Goal: Use online tool/utility: Utilize a website feature to perform a specific function

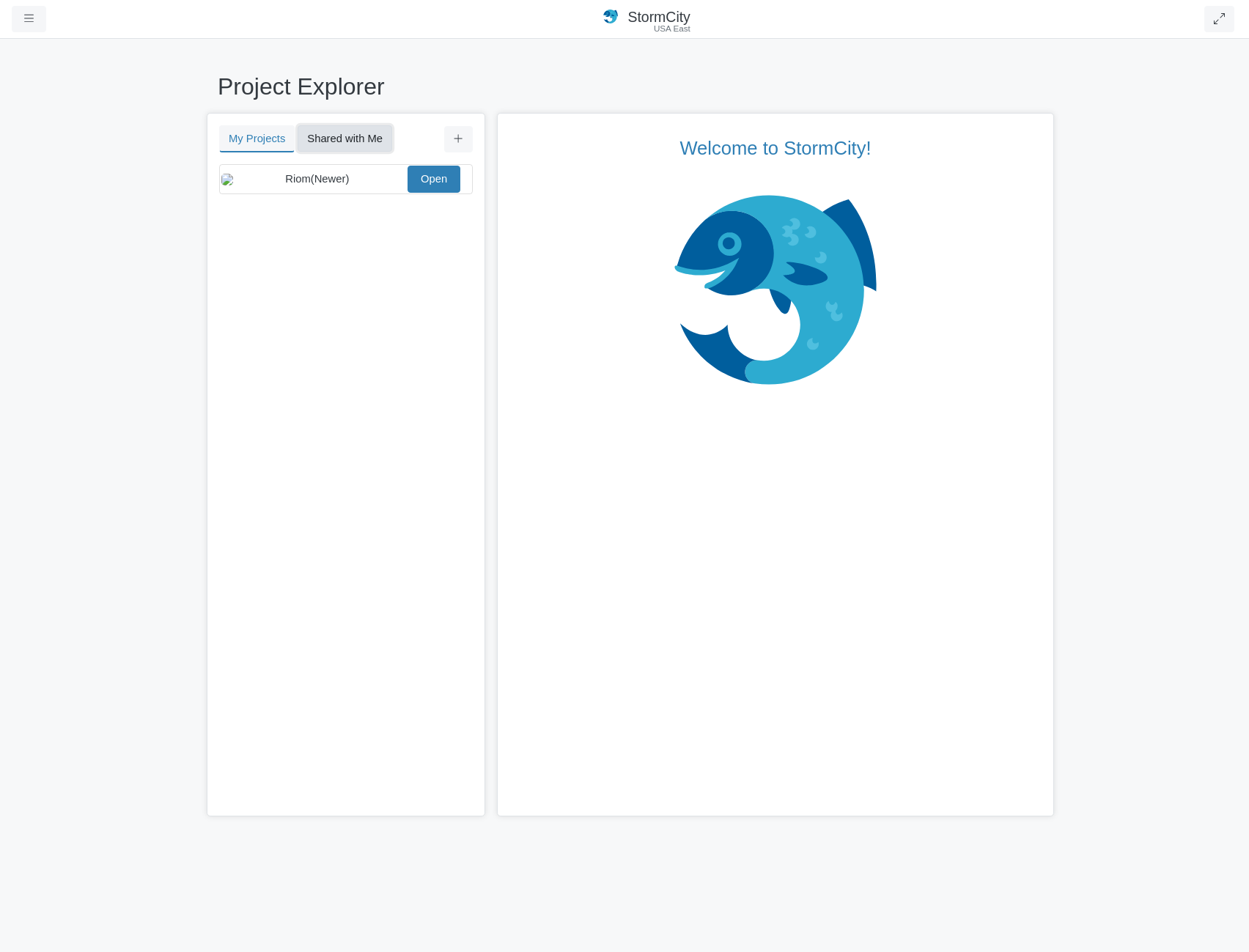
click at [329, 144] on button "Shared with Me" at bounding box center [345, 138] width 95 height 26
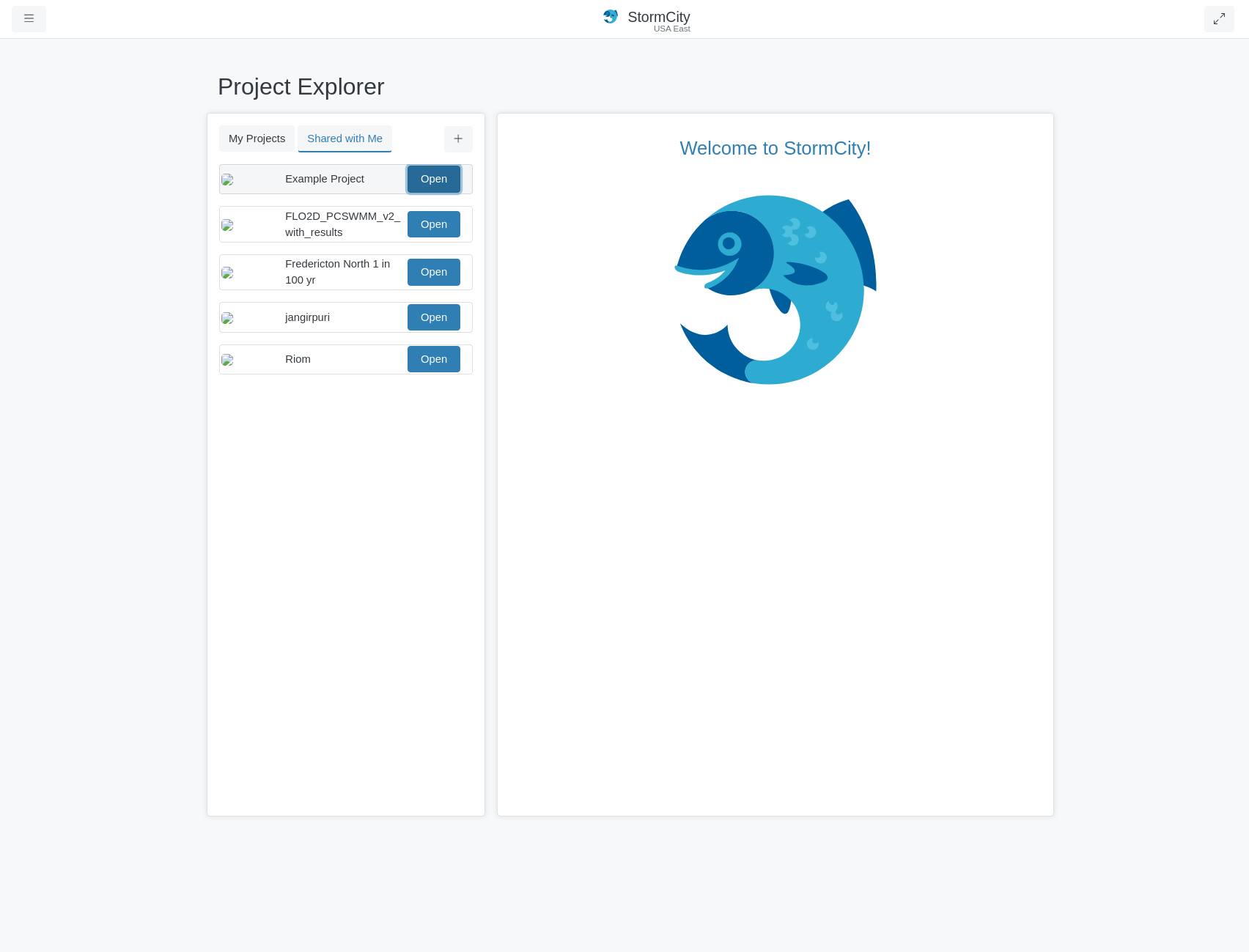
click at [437, 179] on link "Open" at bounding box center [434, 179] width 53 height 26
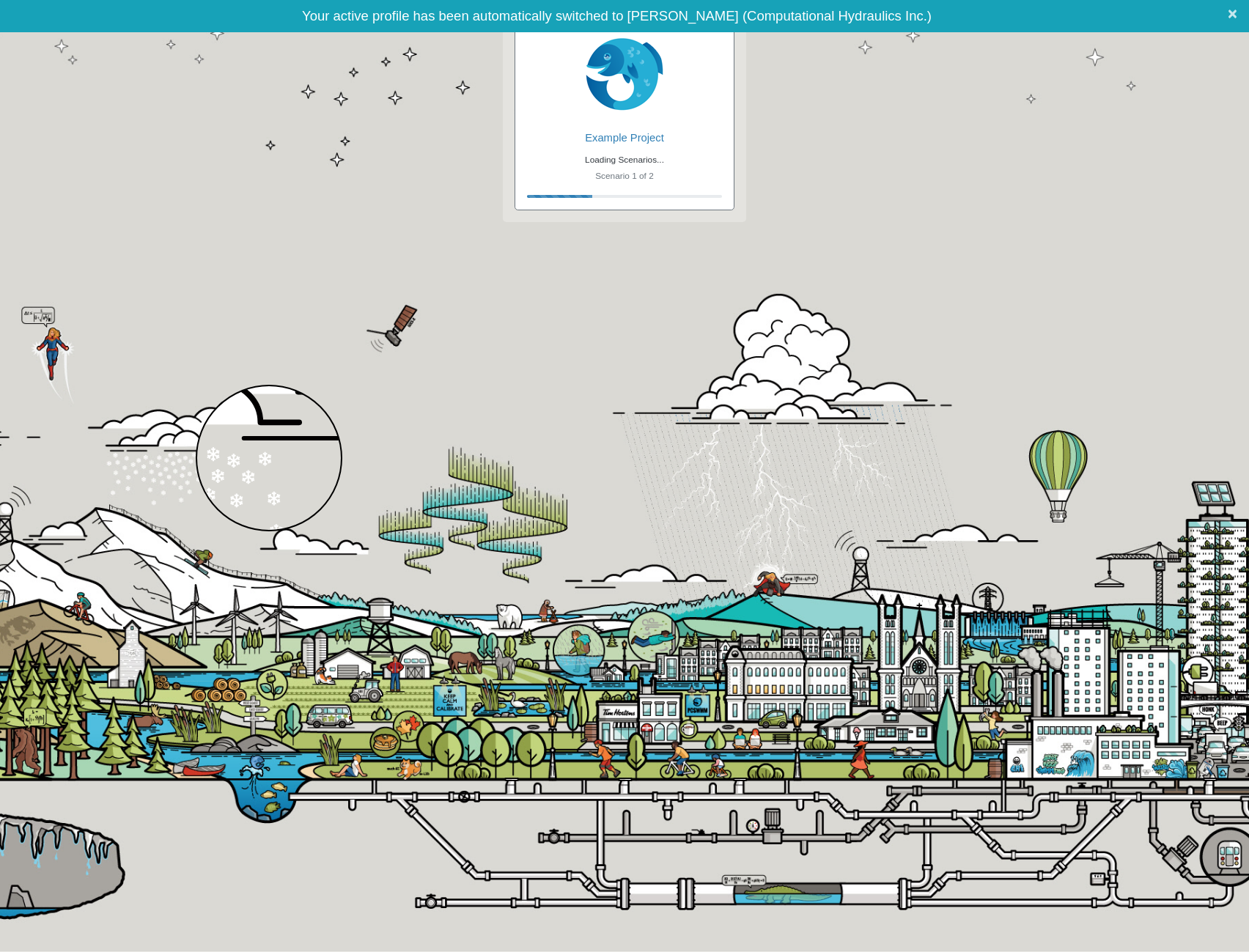
click at [1232, 15] on span "×" at bounding box center [1233, 14] width 9 height 18
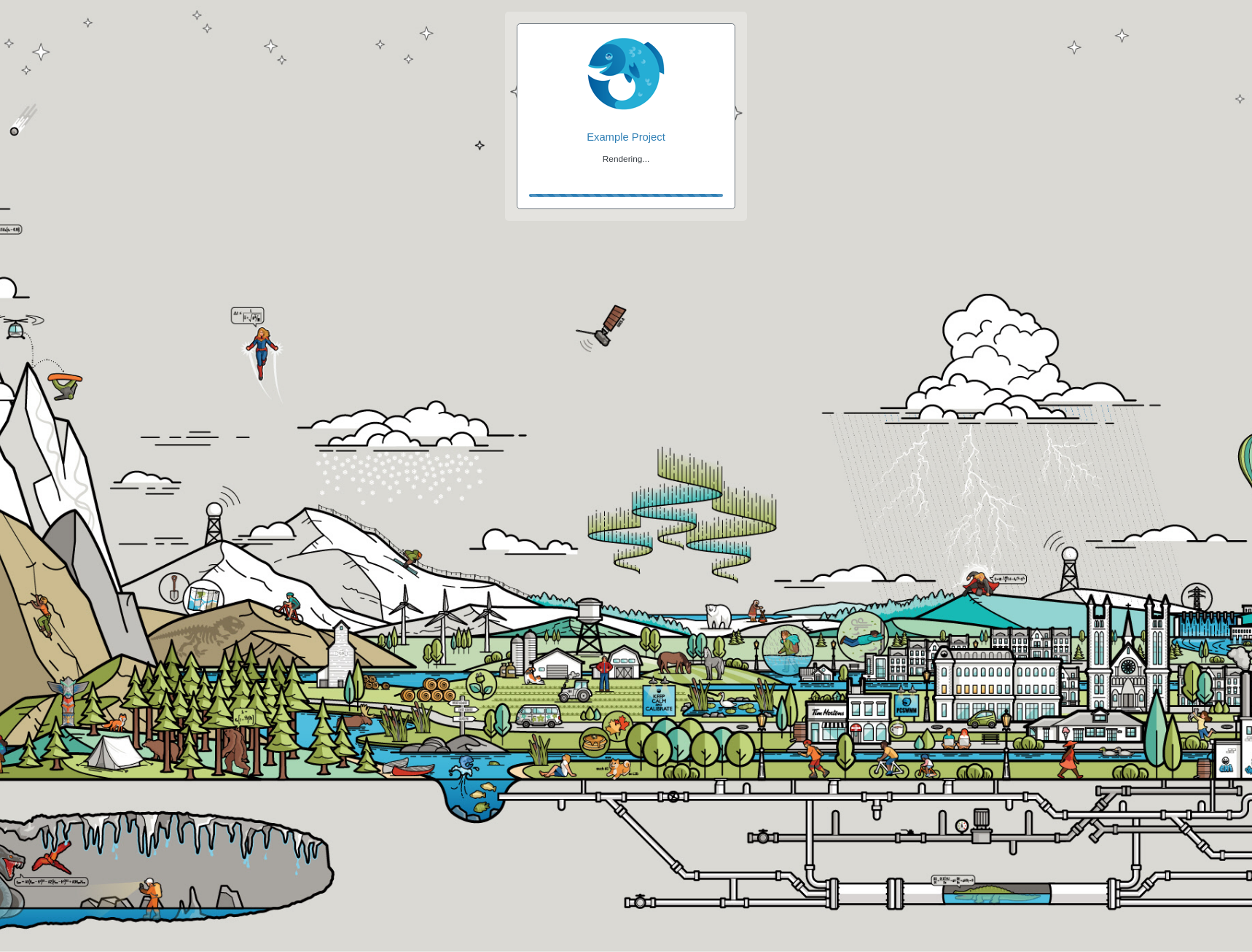
checkbox input "true"
checkbox input "false"
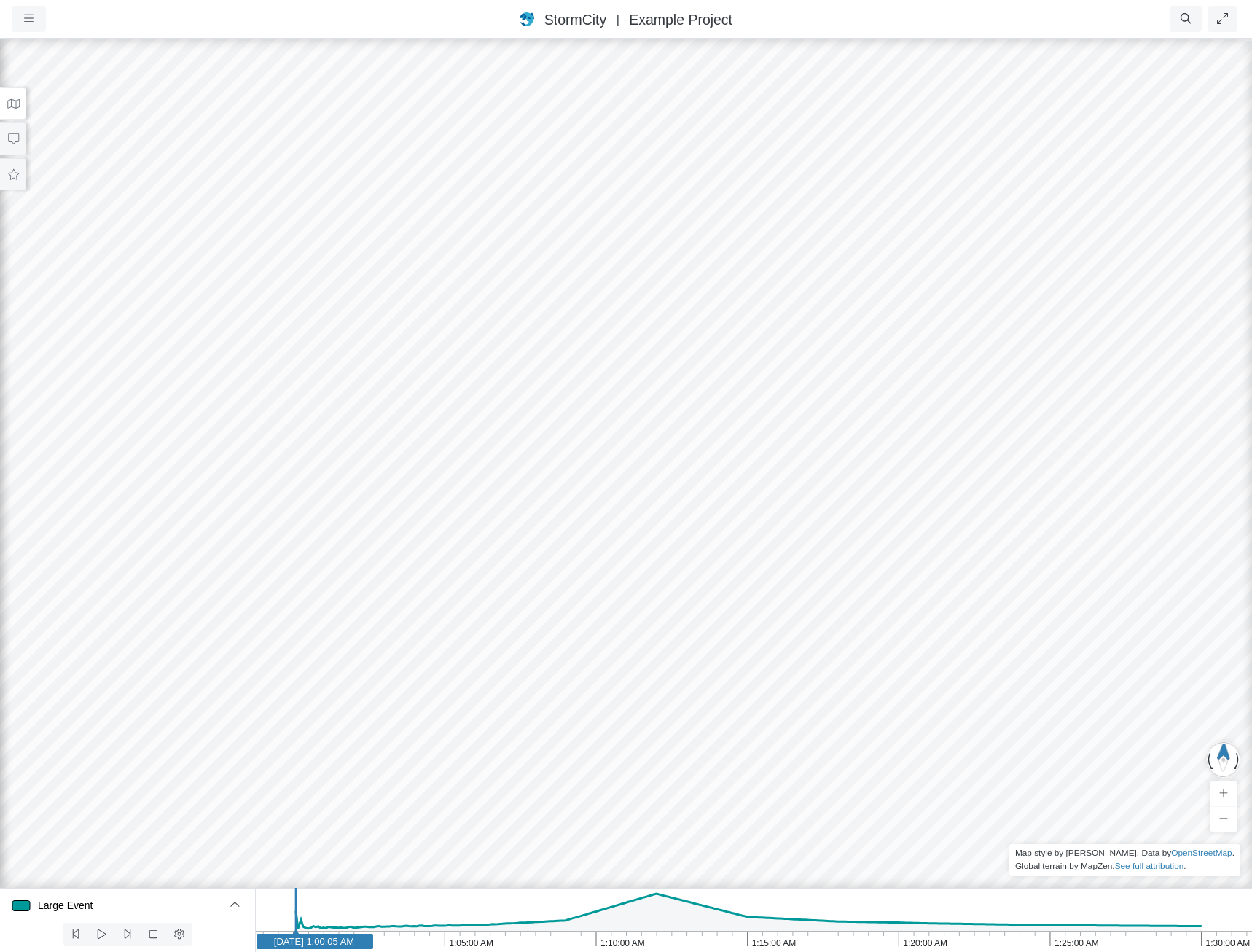
drag, startPoint x: 583, startPoint y: 524, endPoint x: 563, endPoint y: 395, distance: 130.5
drag, startPoint x: 578, startPoint y: 399, endPoint x: 555, endPoint y: 335, distance: 68.0
drag, startPoint x: 620, startPoint y: 557, endPoint x: 500, endPoint y: 535, distance: 122.0
drag, startPoint x: 626, startPoint y: 546, endPoint x: 863, endPoint y: 545, distance: 237.0
drag, startPoint x: 460, startPoint y: 528, endPoint x: 677, endPoint y: 543, distance: 217.5
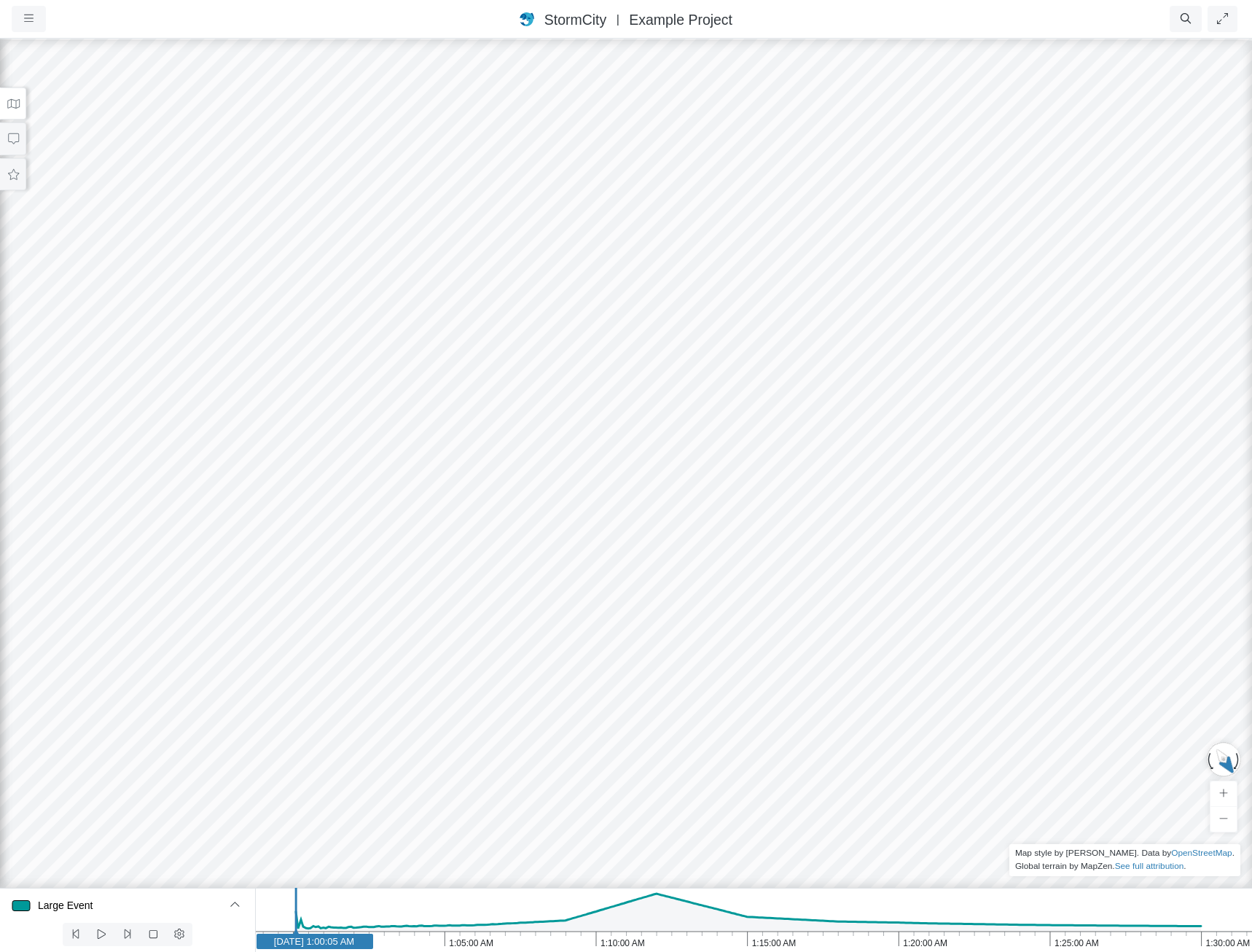
drag, startPoint x: 452, startPoint y: 509, endPoint x: 997, endPoint y: 401, distance: 555.6
drag, startPoint x: 647, startPoint y: 512, endPoint x: 929, endPoint y: 588, distance: 292.1
drag, startPoint x: 688, startPoint y: 542, endPoint x: 831, endPoint y: 557, distance: 143.8
drag, startPoint x: 520, startPoint y: 517, endPoint x: 923, endPoint y: 542, distance: 403.8
drag, startPoint x: 549, startPoint y: 543, endPoint x: 823, endPoint y: 515, distance: 275.4
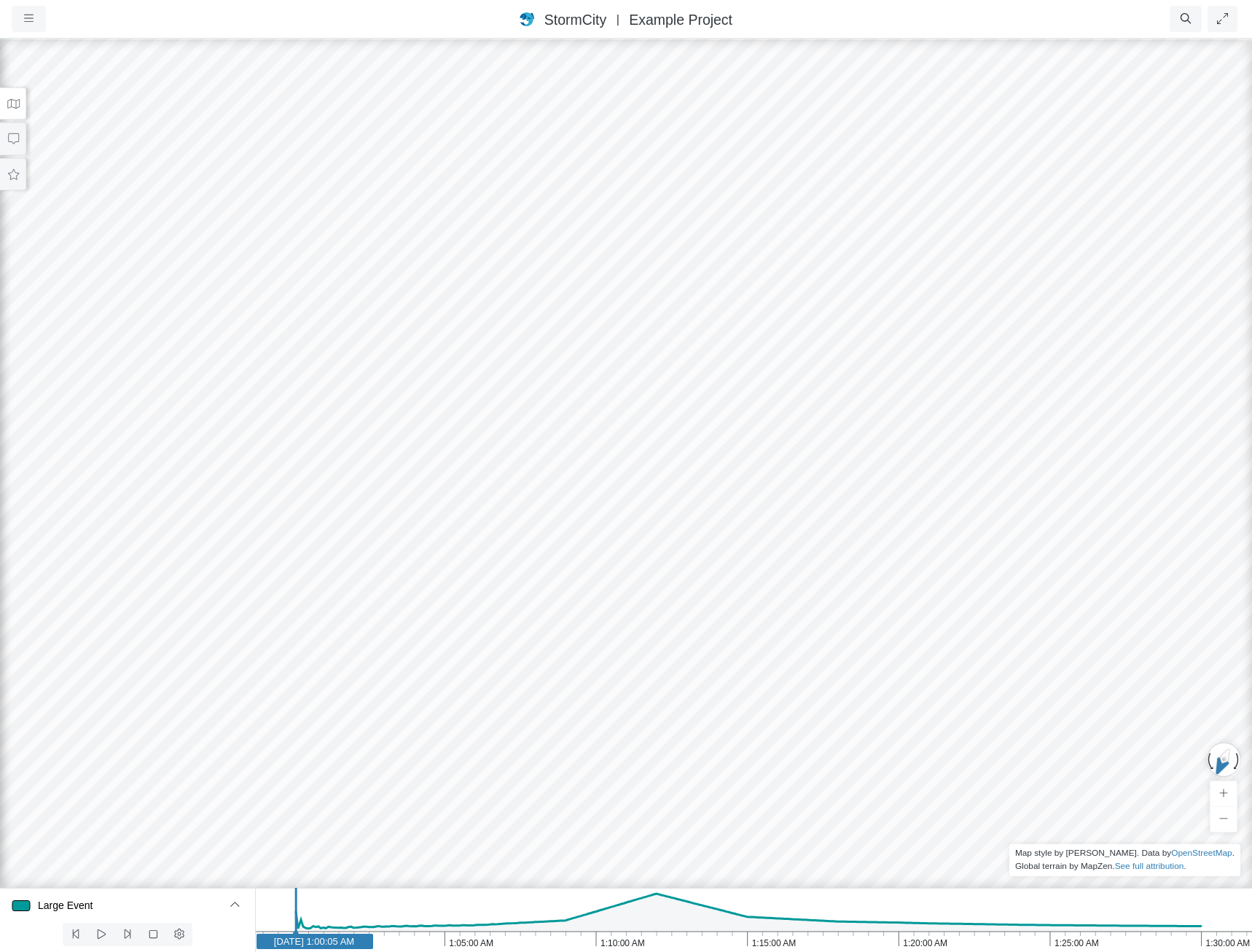
drag, startPoint x: 460, startPoint y: 544, endPoint x: 262, endPoint y: 526, distance: 198.8
drag, startPoint x: 215, startPoint y: 537, endPoint x: 759, endPoint y: 536, distance: 544.0
drag, startPoint x: 688, startPoint y: 547, endPoint x: 599, endPoint y: 533, distance: 90.1
drag, startPoint x: 776, startPoint y: 542, endPoint x: 501, endPoint y: 555, distance: 275.3
drag, startPoint x: 679, startPoint y: 597, endPoint x: 335, endPoint y: 577, distance: 344.6
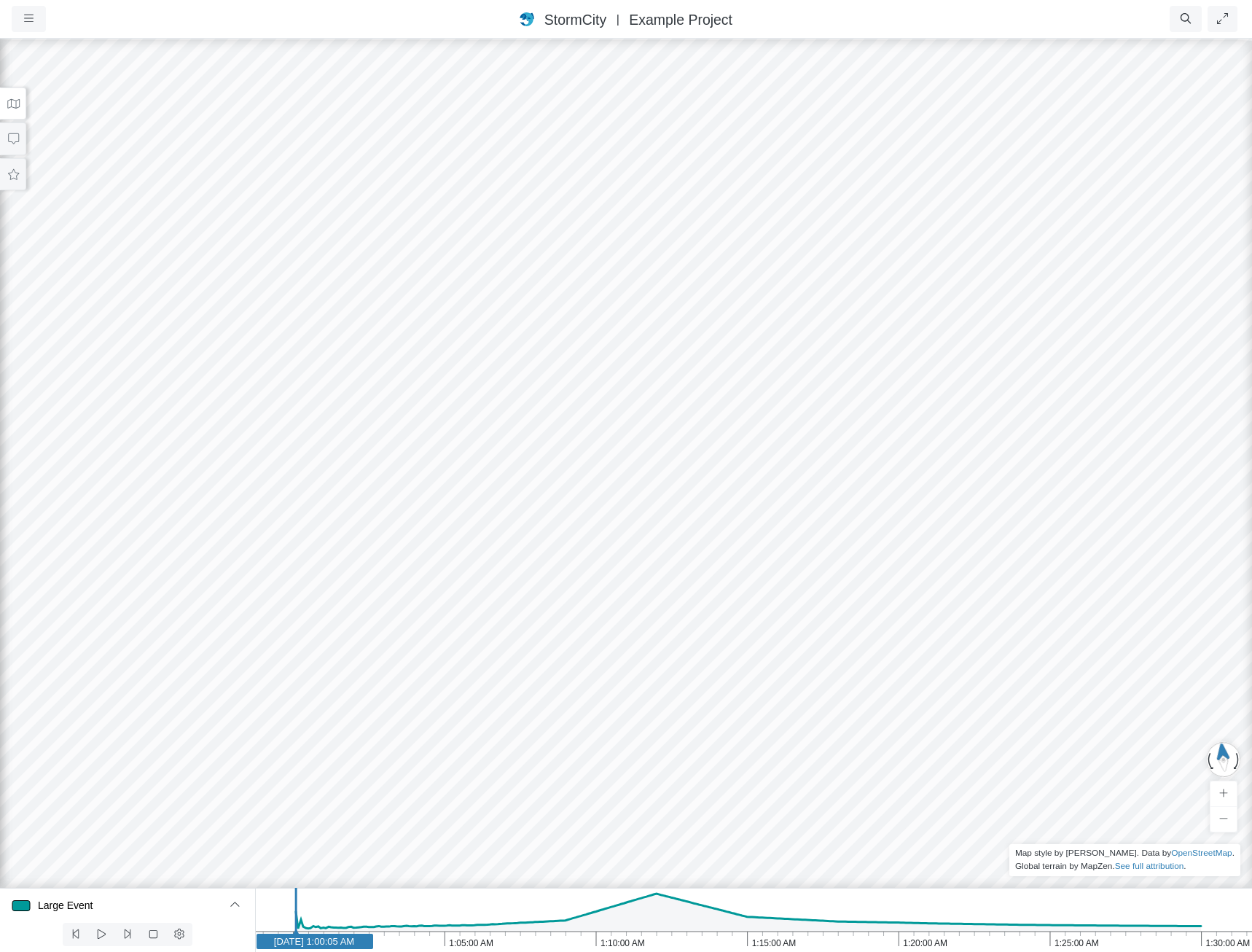
drag, startPoint x: 714, startPoint y: 619, endPoint x: 293, endPoint y: 606, distance: 421.2
drag, startPoint x: 619, startPoint y: 654, endPoint x: 157, endPoint y: 639, distance: 462.2
